Goal: Information Seeking & Learning: Learn about a topic

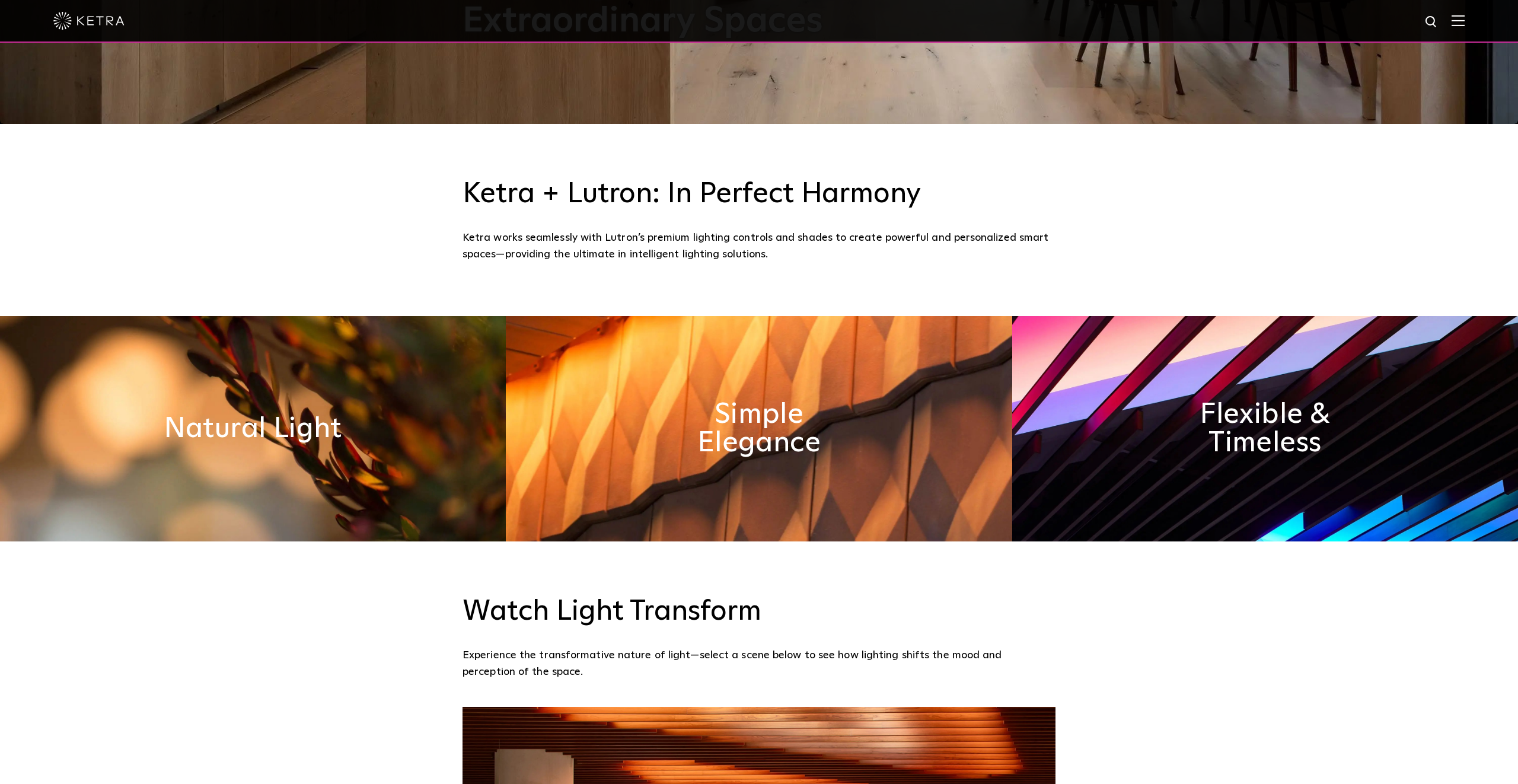
scroll to position [664, 0]
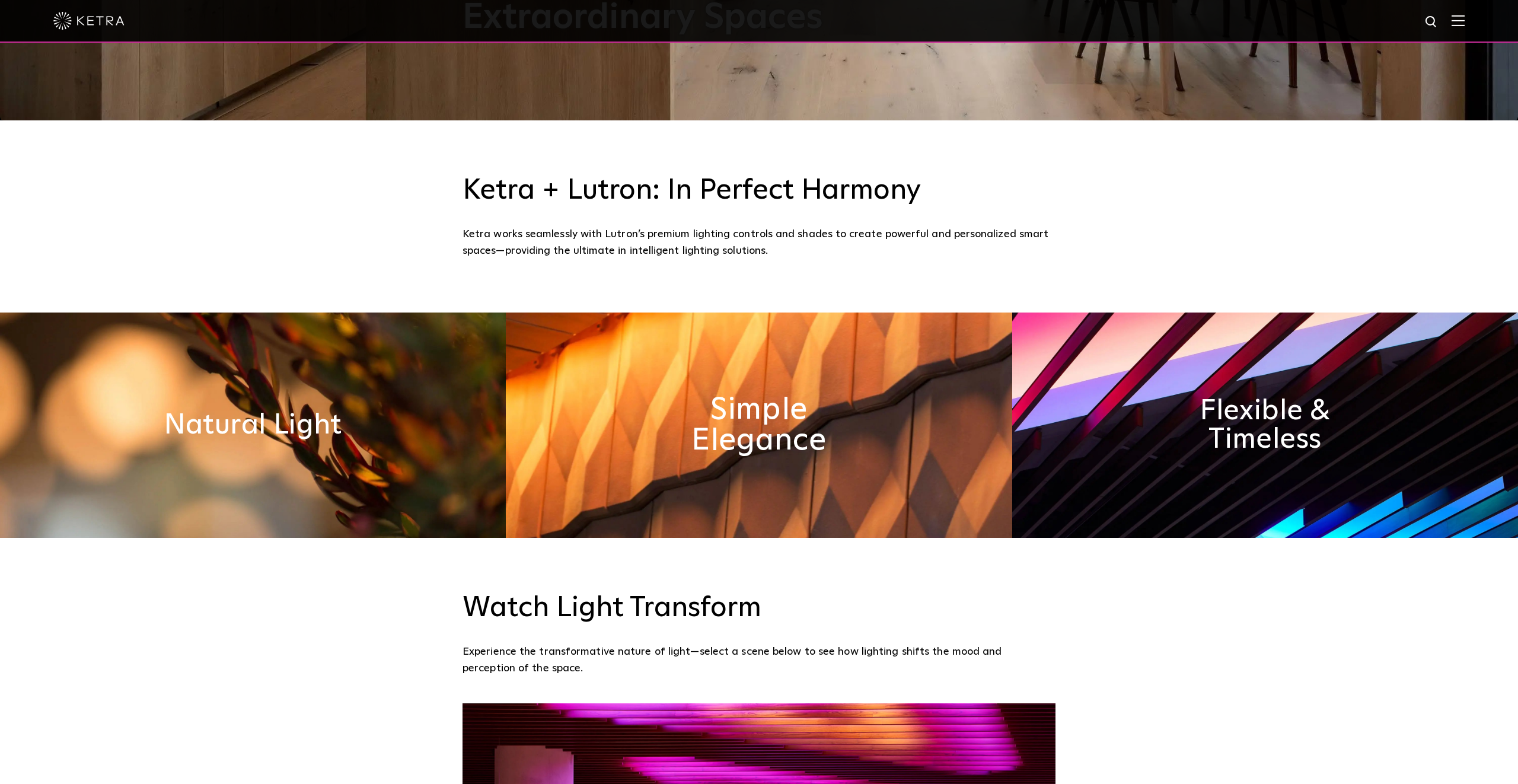
click at [824, 427] on h2 "Simple Elegance" at bounding box center [759, 425] width 199 height 62
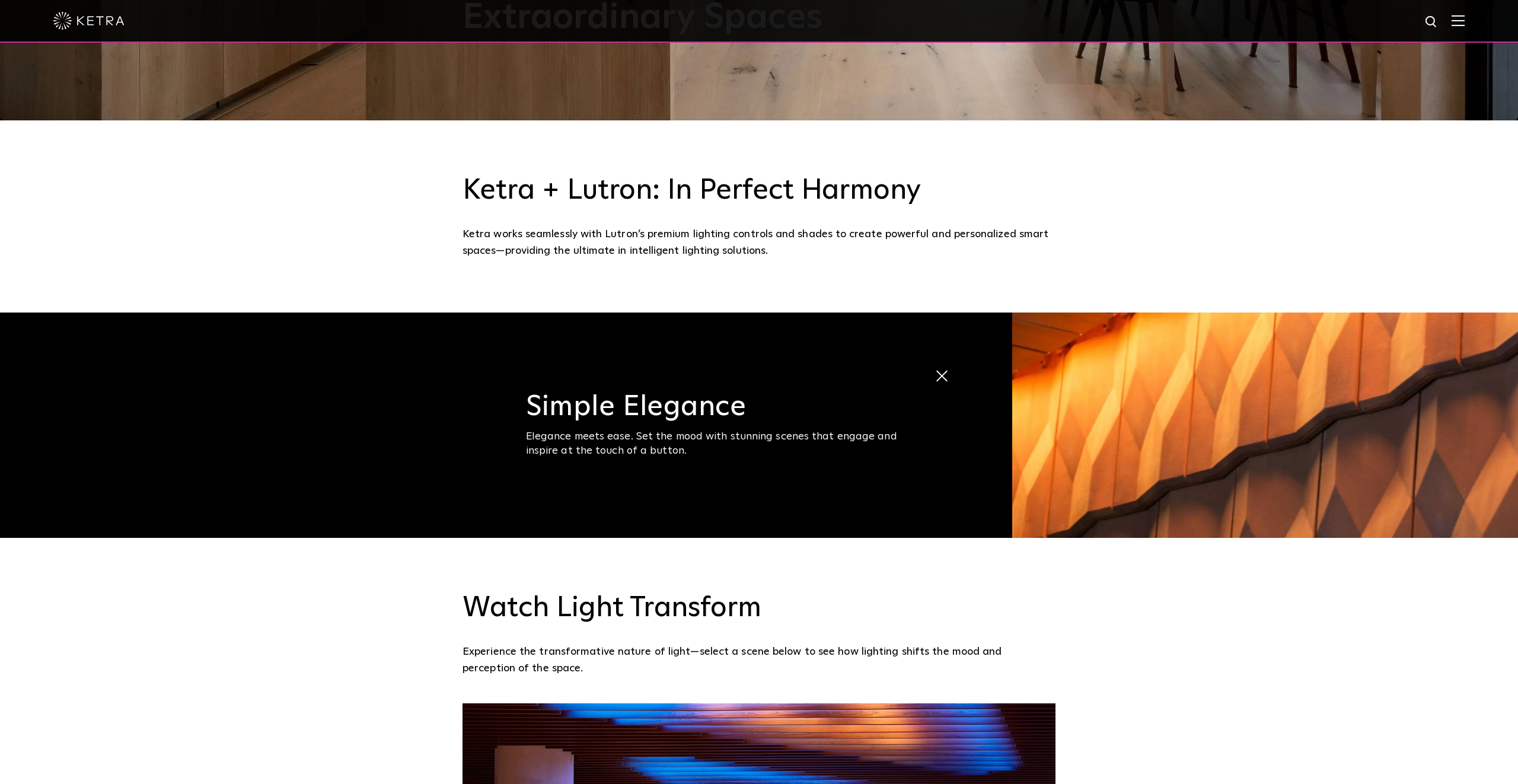
click at [936, 375] on span at bounding box center [948, 376] width 27 height 27
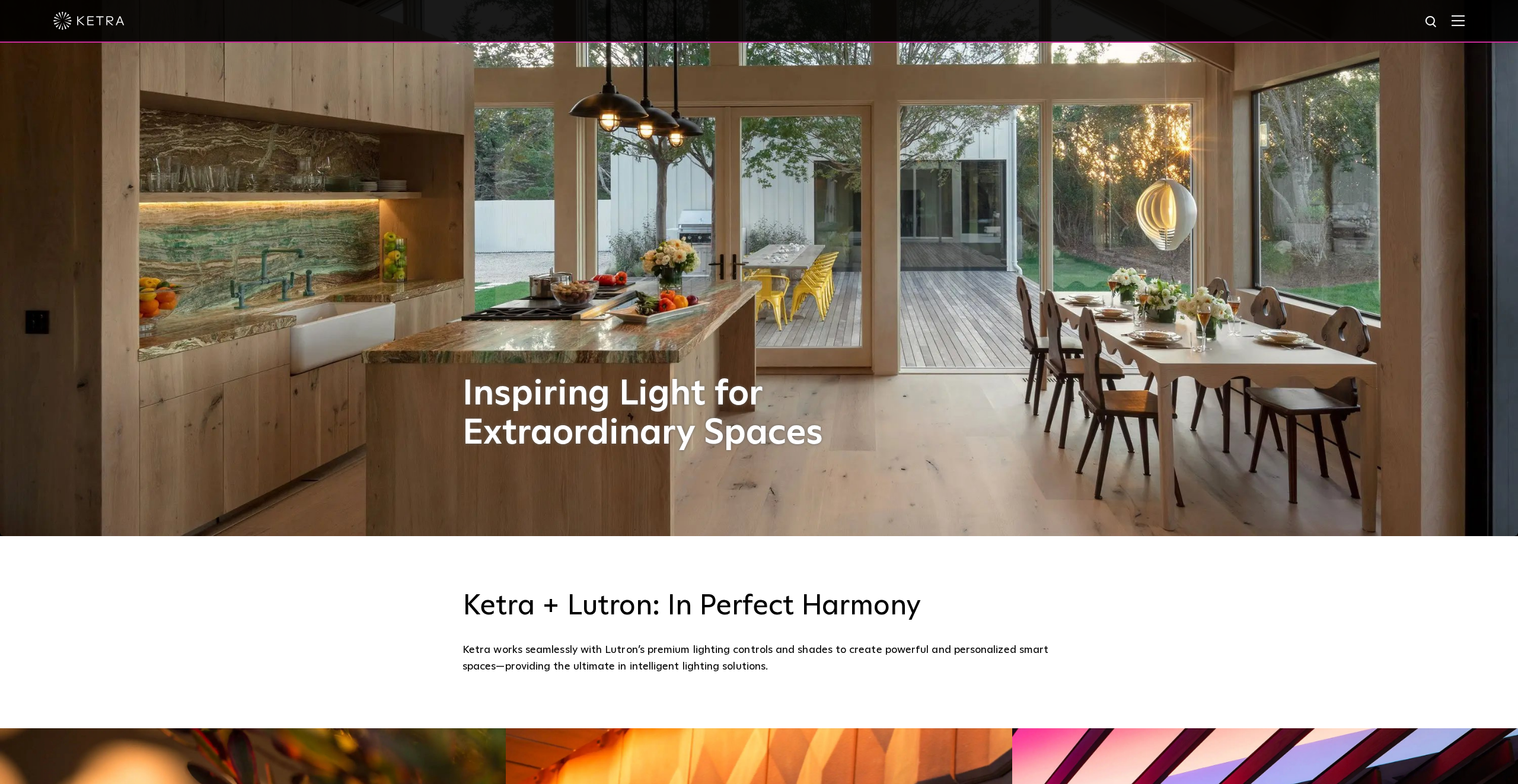
scroll to position [0, 0]
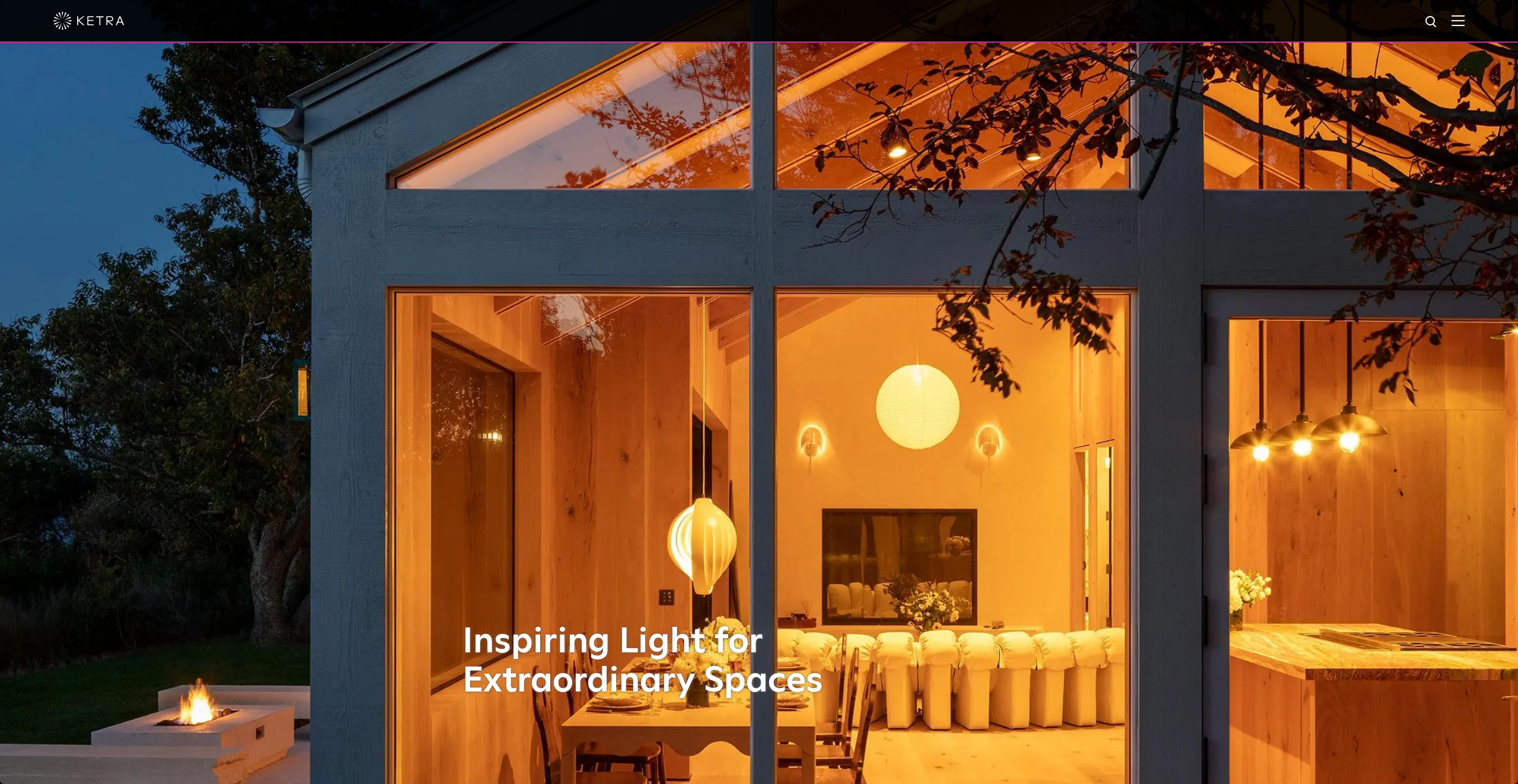
click at [1461, 16] on img at bounding box center [1458, 20] width 13 height 11
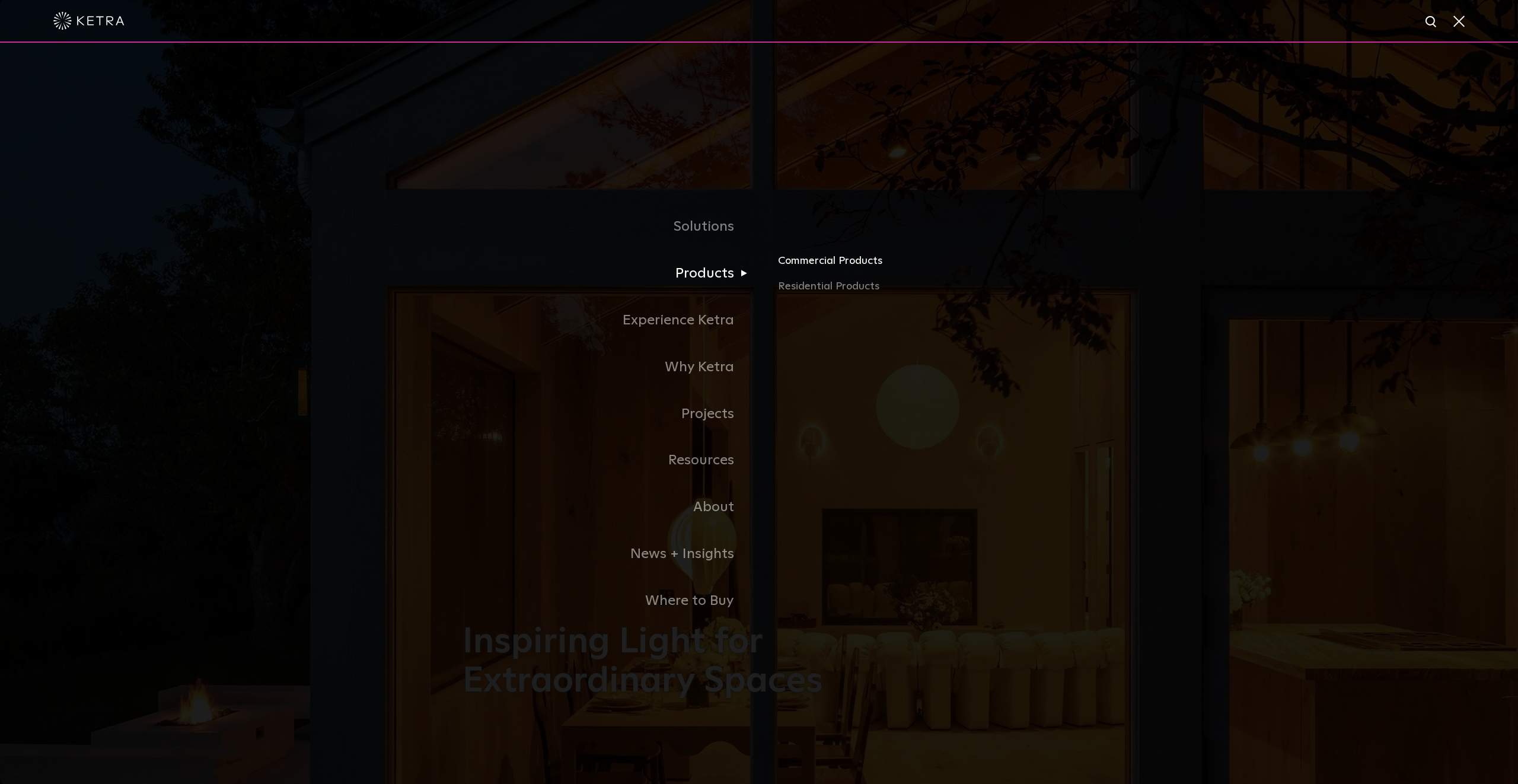
click at [815, 271] on link "Commercial Products" at bounding box center [917, 265] width 278 height 26
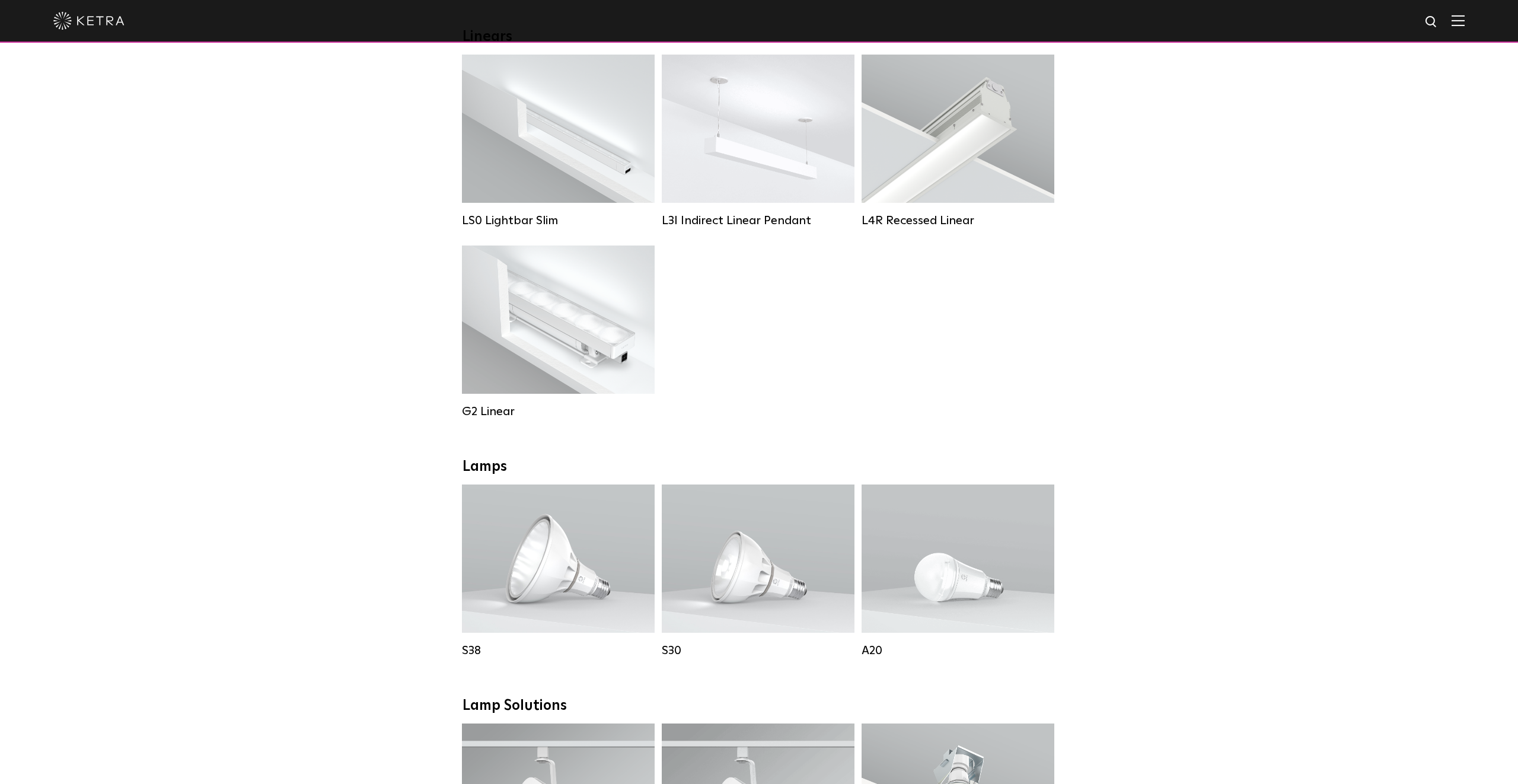
scroll to position [340, 0]
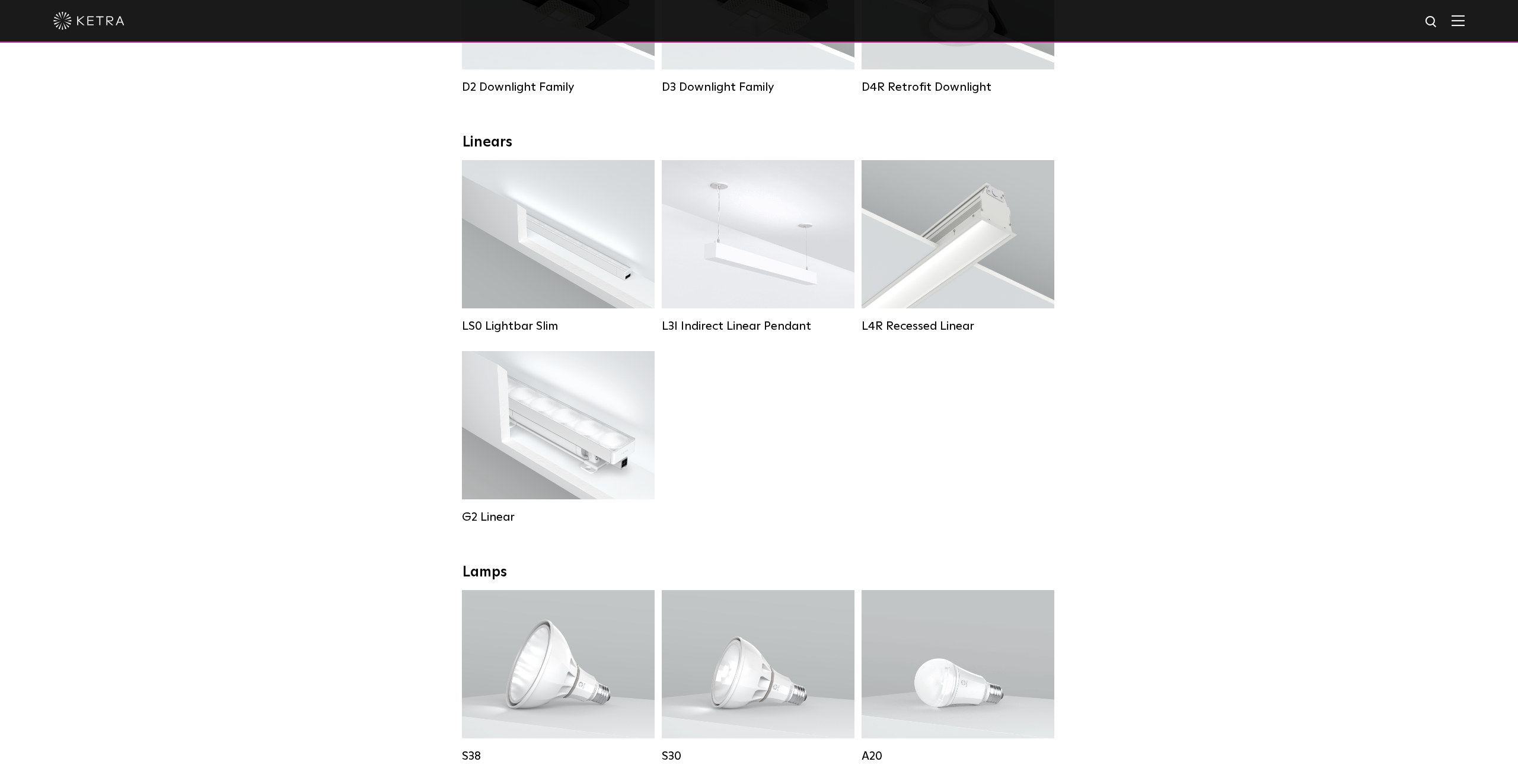
click at [1455, 27] on div at bounding box center [759, 20] width 1411 height 41
click at [1455, 15] on img at bounding box center [1458, 20] width 13 height 11
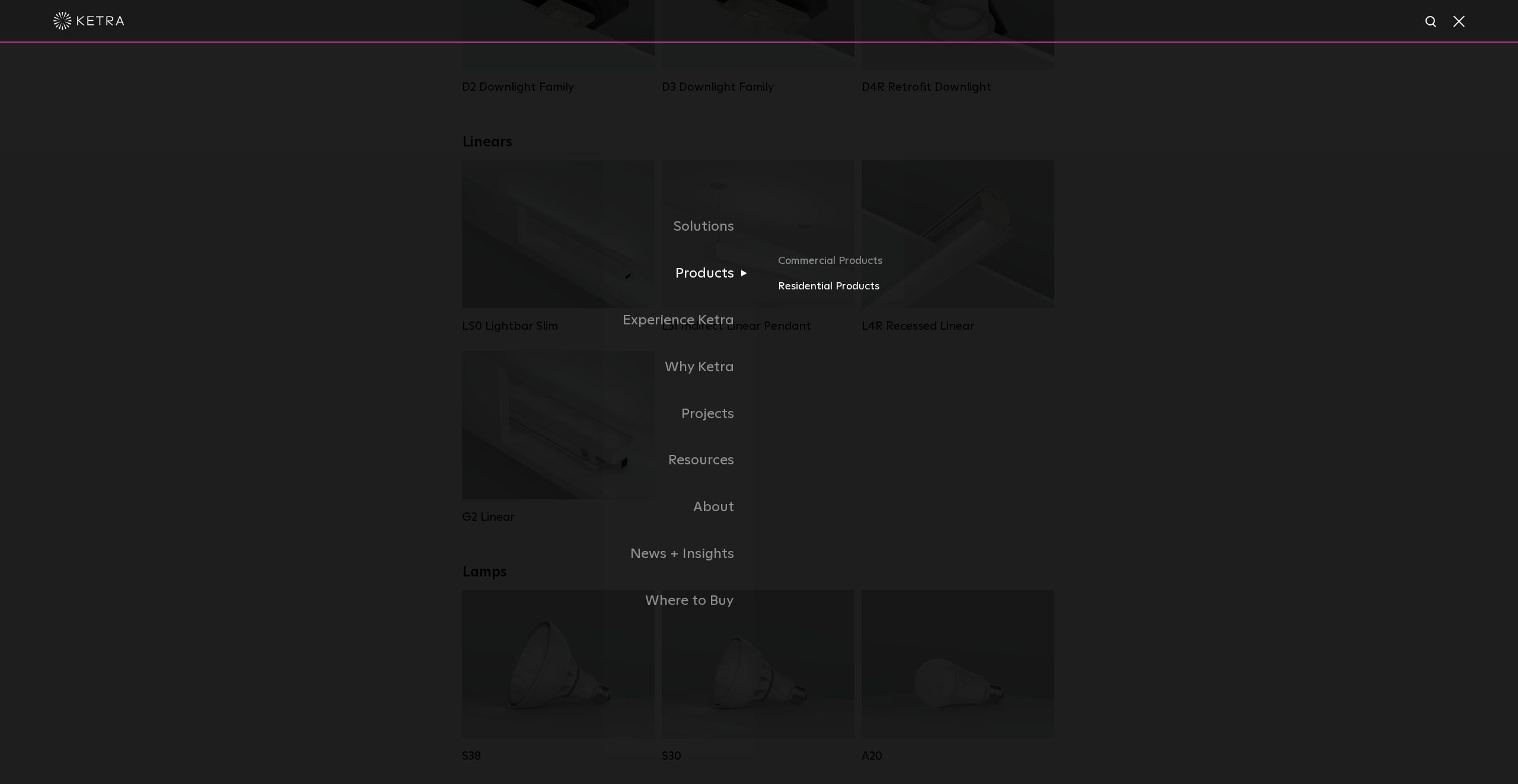
click at [833, 289] on link "Residential Products" at bounding box center [917, 286] width 278 height 17
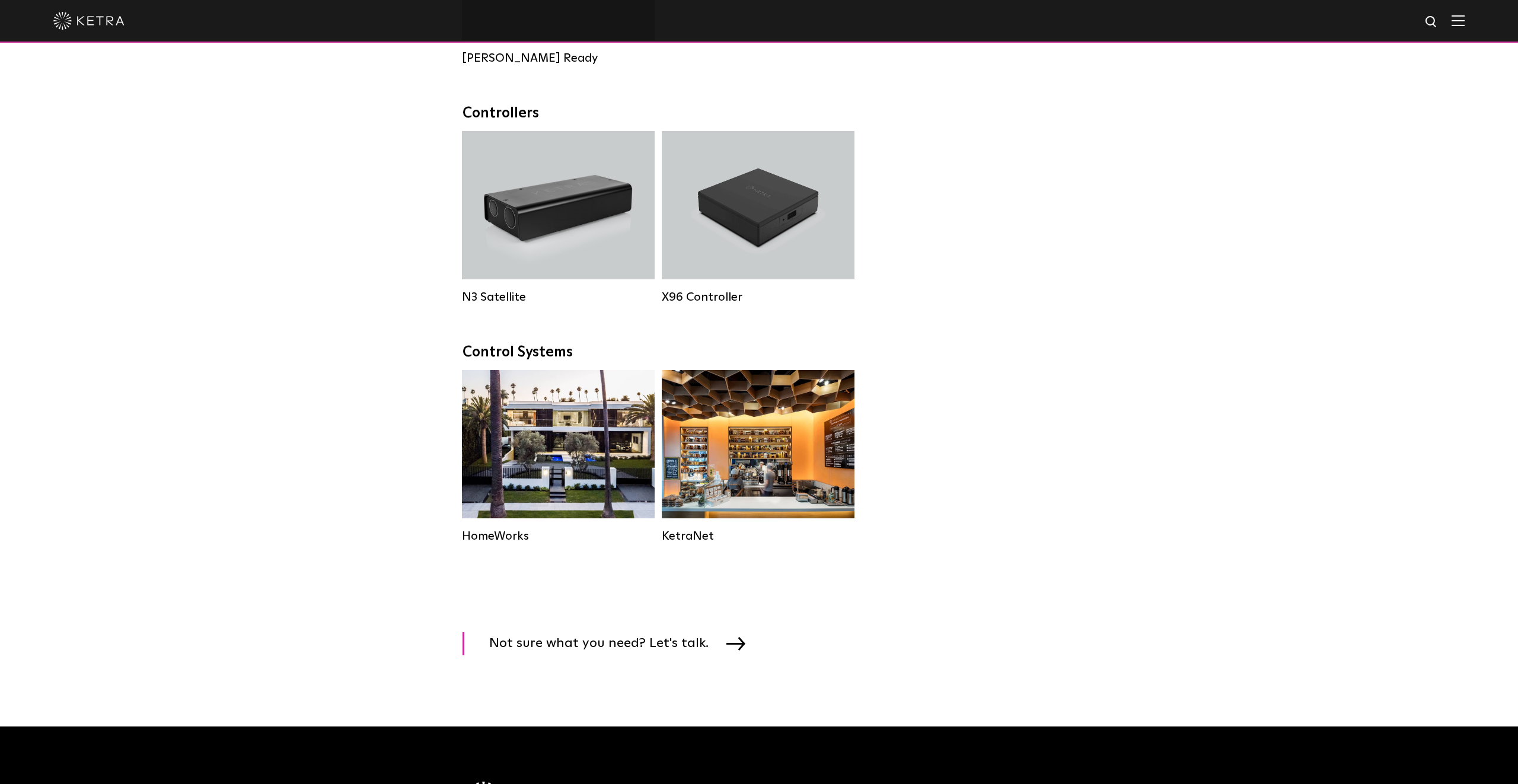
scroll to position [1279, 0]
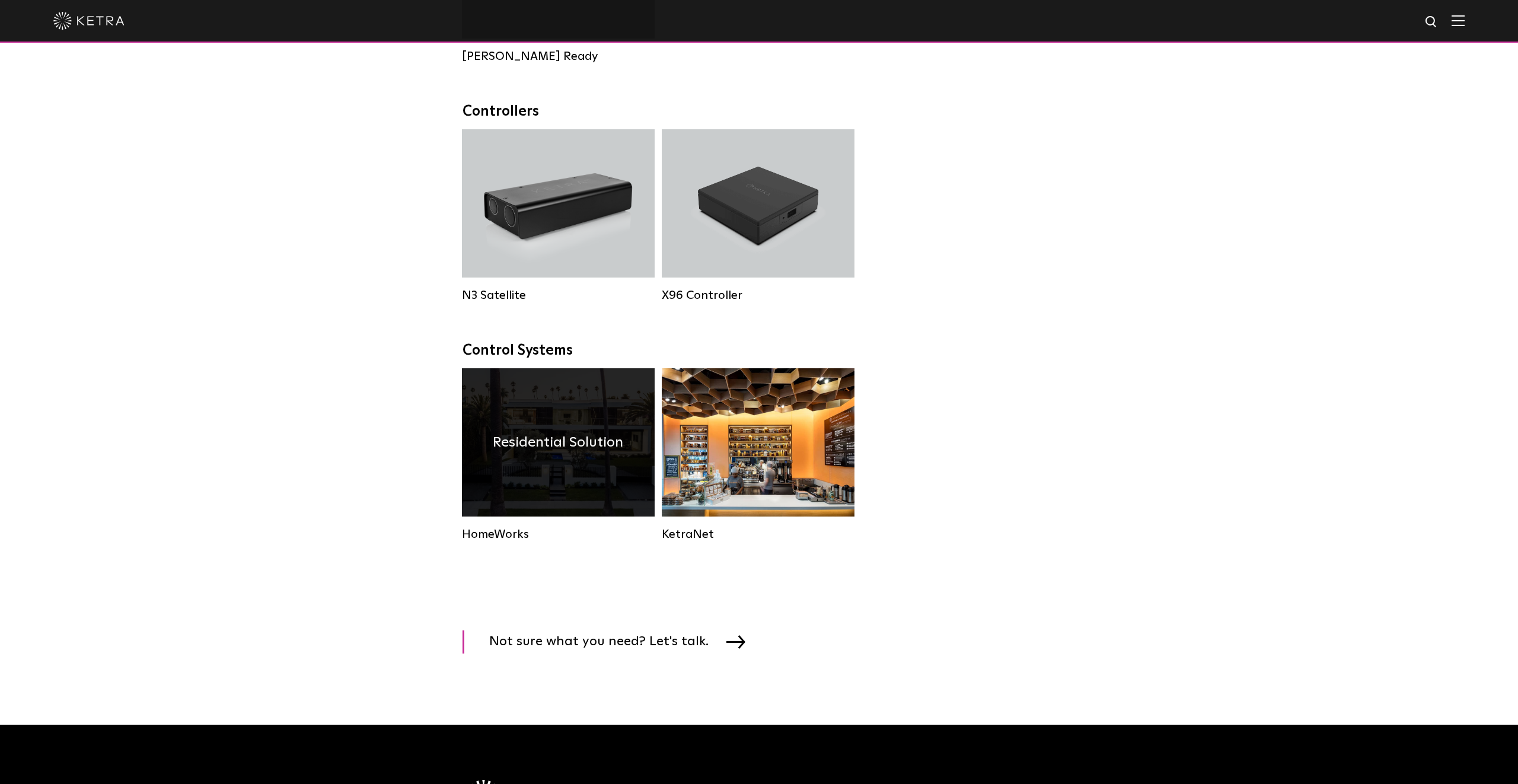
click at [582, 396] on div "Residential Solution" at bounding box center [558, 442] width 193 height 148
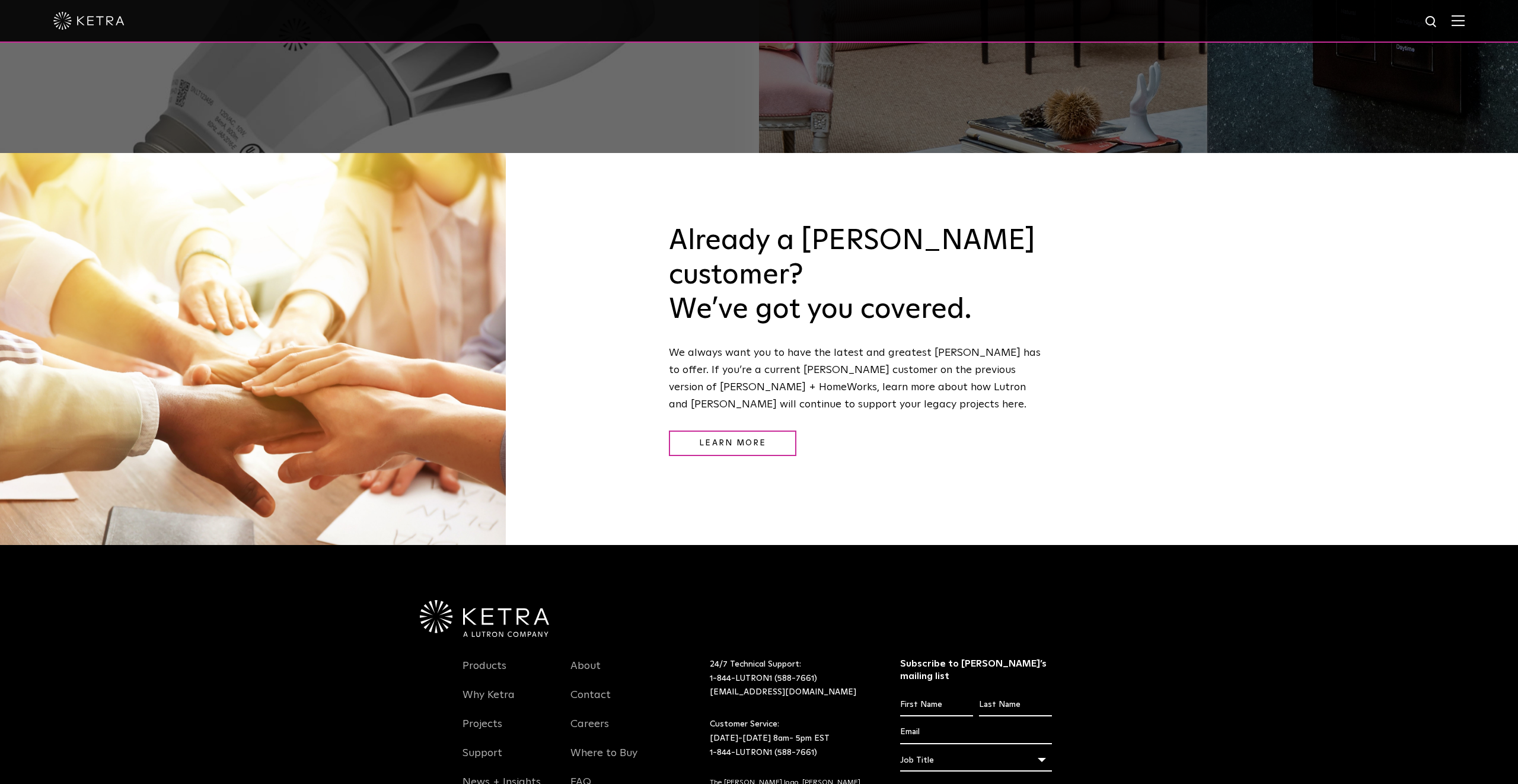
scroll to position [1735, 0]
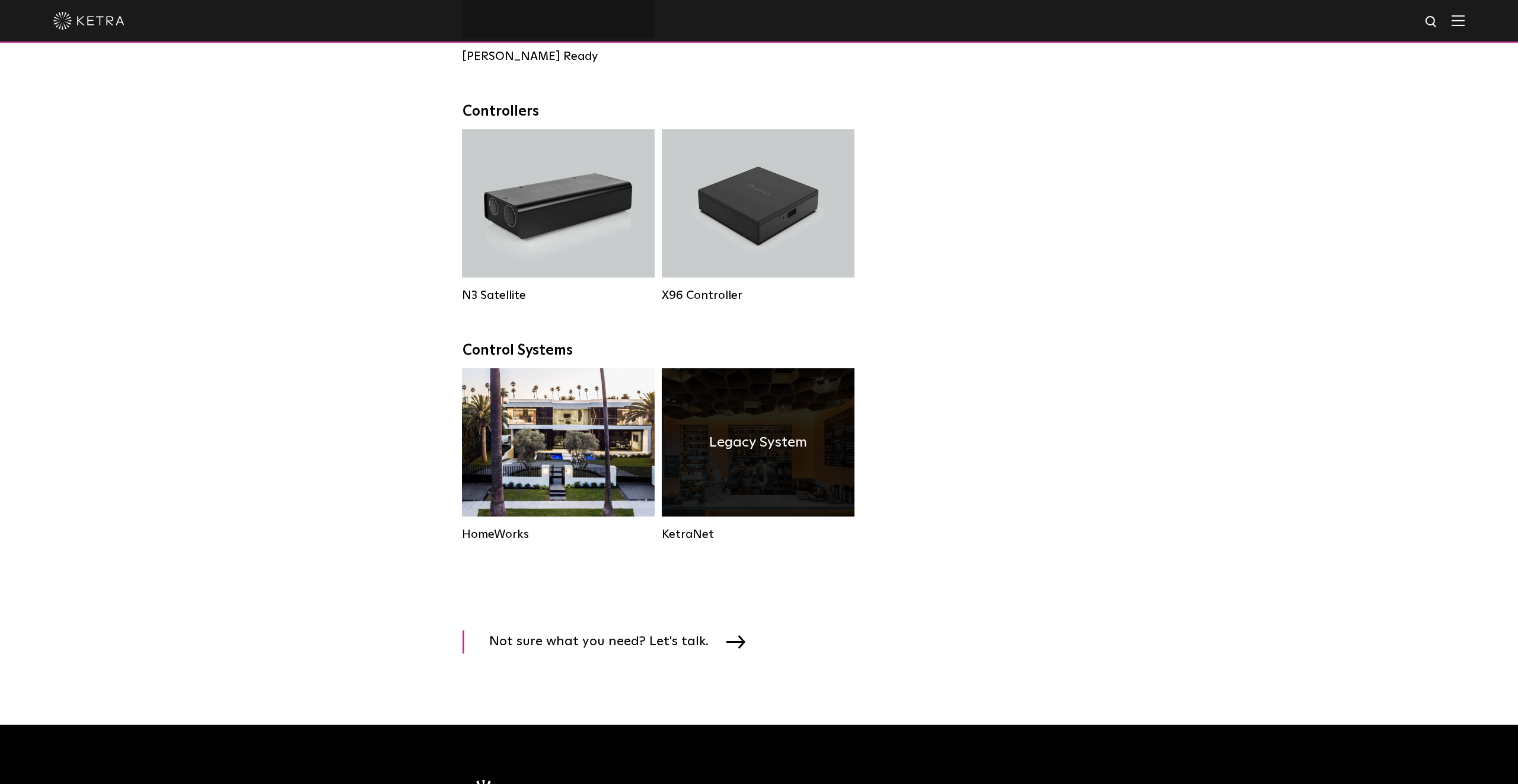
click at [788, 444] on h4 "Legacy System" at bounding box center [758, 442] width 98 height 22
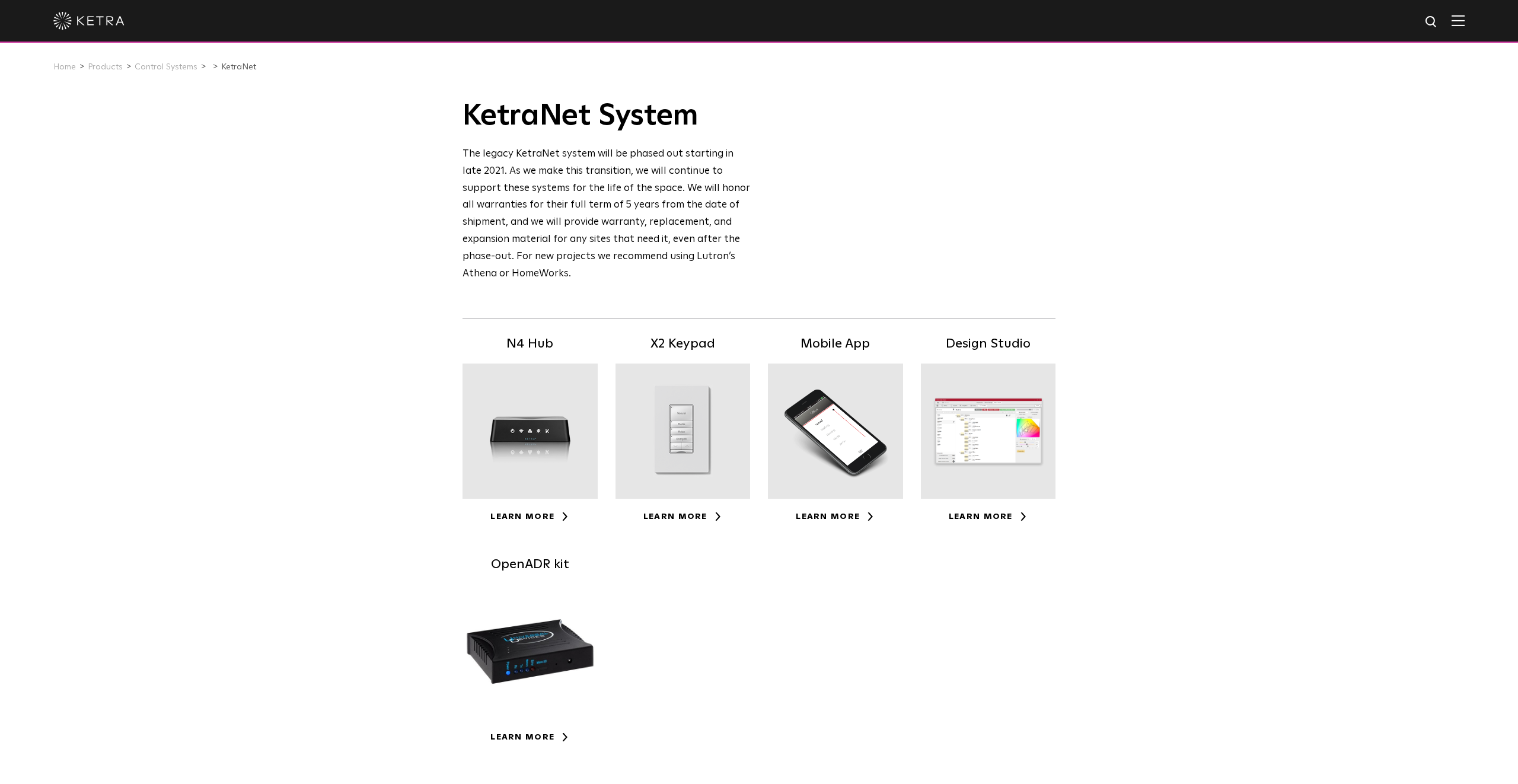
click at [686, 494] on div at bounding box center [683, 431] width 135 height 135
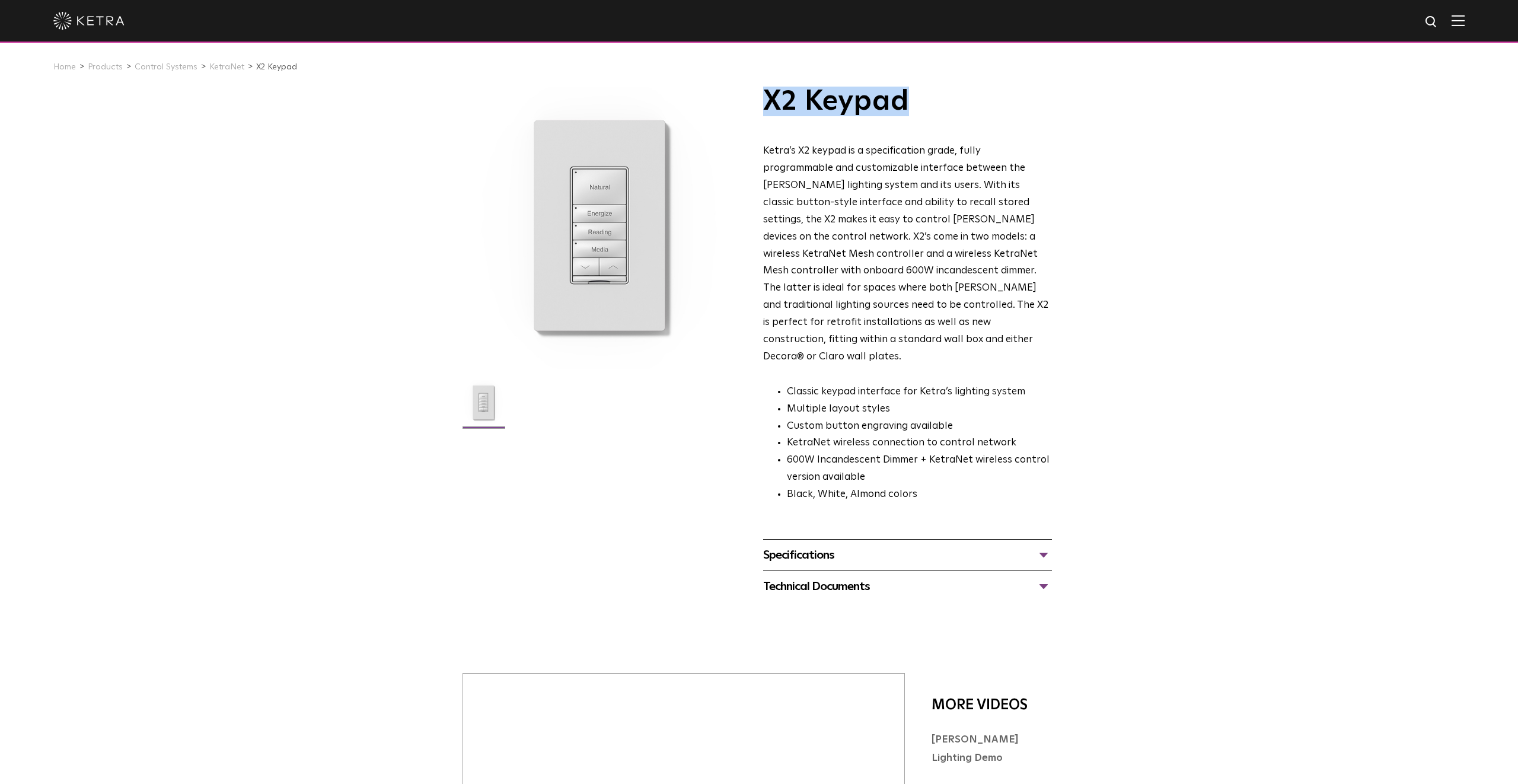
drag, startPoint x: 914, startPoint y: 96, endPoint x: 763, endPoint y: 106, distance: 151.3
click at [763, 106] on h1 "X2 Keypad" at bounding box center [907, 101] width 289 height 30
copy h1 "X2 Keypad"
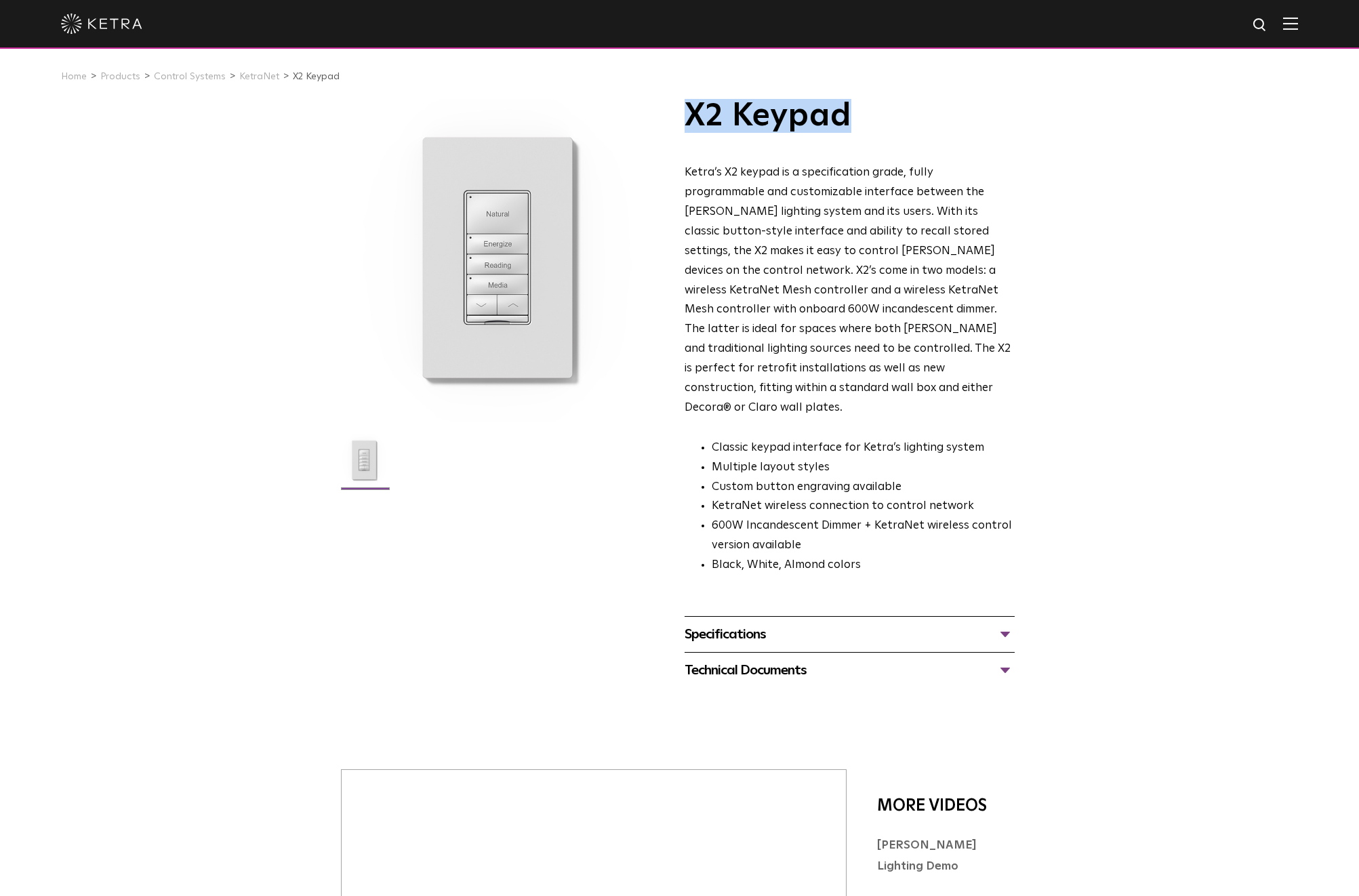
drag, startPoint x: 688, startPoint y: 118, endPoint x: 870, endPoint y: 117, distance: 182.0
click at [870, 117] on h1 "X2 Keypad" at bounding box center [850, 116] width 330 height 34
copy h1 "X2 Keypad"
click at [693, 111] on h1 "X2 Keypad" at bounding box center [850, 116] width 330 height 34
drag, startPoint x: 689, startPoint y: 111, endPoint x: 857, endPoint y: 119, distance: 168.2
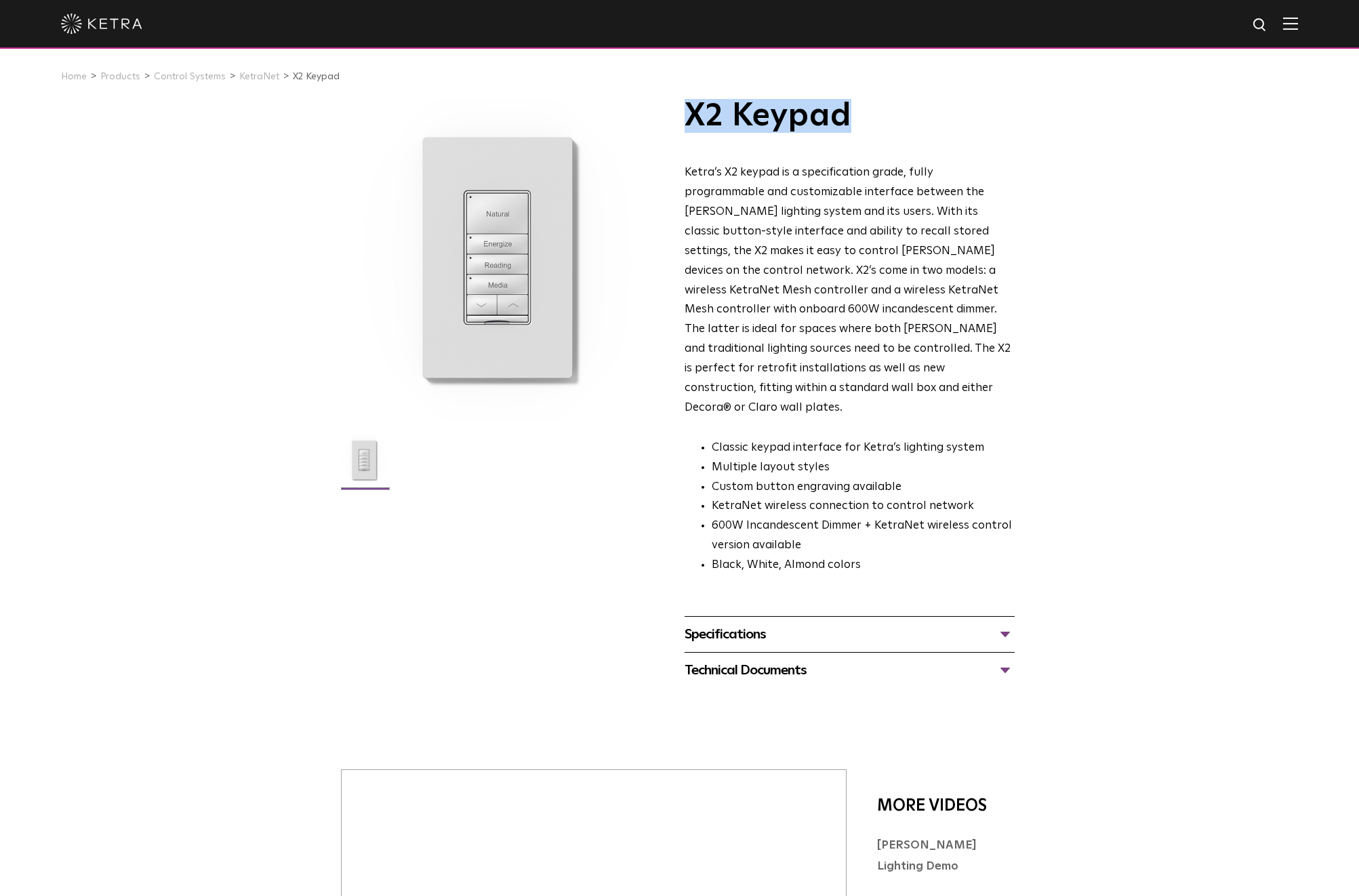
click at [857, 119] on h1 "X2 Keypad" at bounding box center [850, 116] width 330 height 34
copy h1 "X2 Keypad"
